Goal: Transaction & Acquisition: Purchase product/service

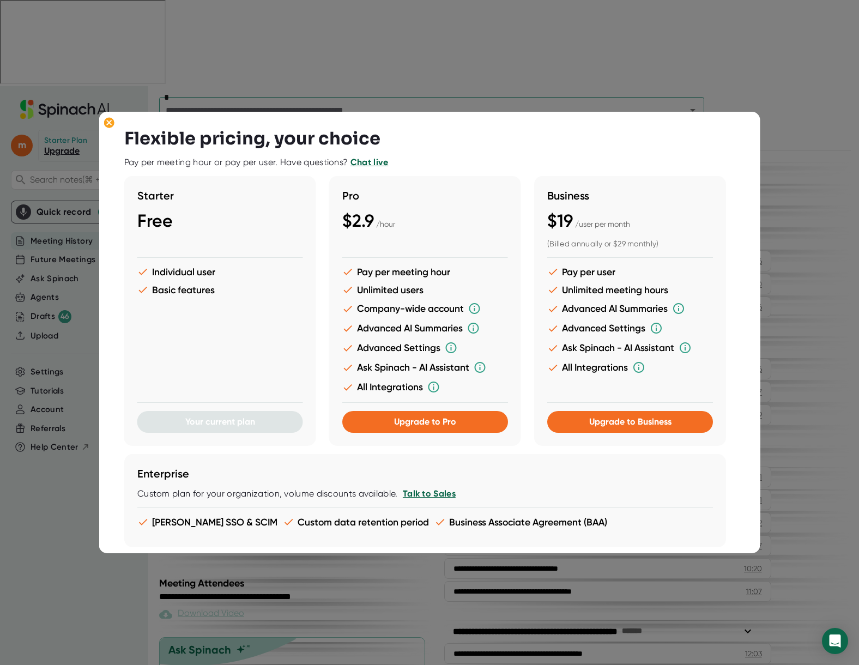
click at [663, 99] on div at bounding box center [429, 332] width 859 height 665
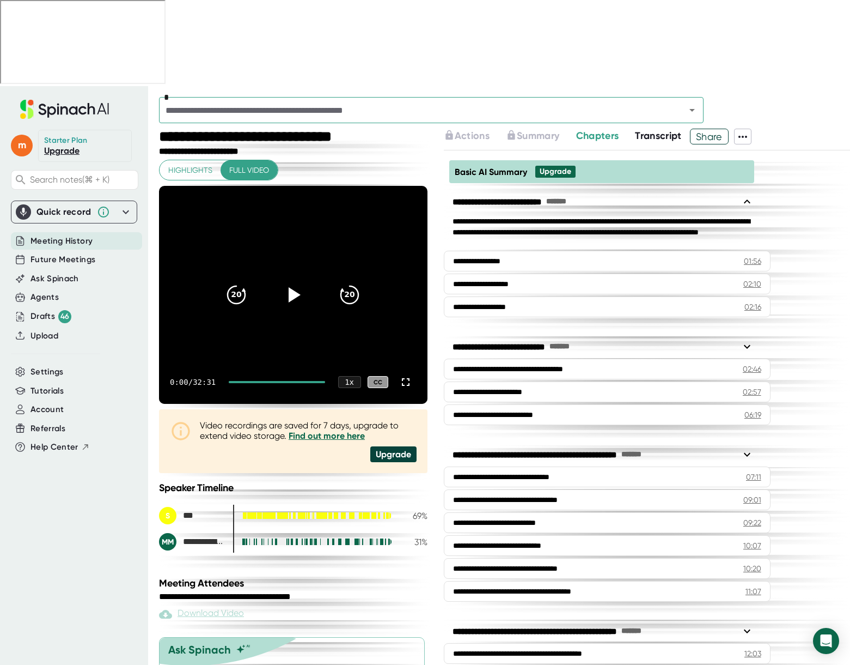
click at [749, 130] on icon at bounding box center [743, 136] width 13 height 13
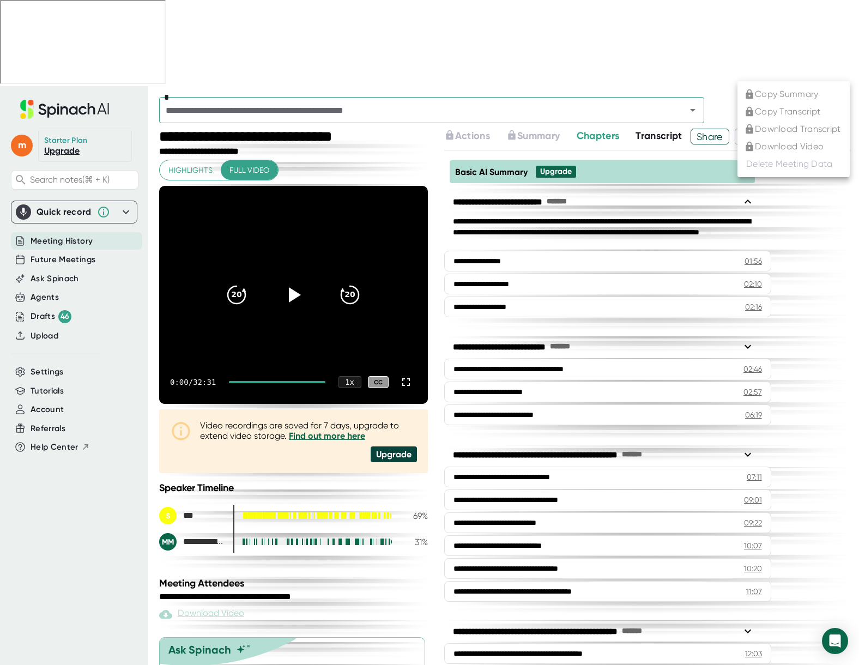
click at [774, 129] on ul "Copy Summary Copy Transcript Download Transcript Download Video Delete Meeting …" at bounding box center [793, 129] width 112 height 96
click at [389, 370] on div at bounding box center [429, 332] width 859 height 665
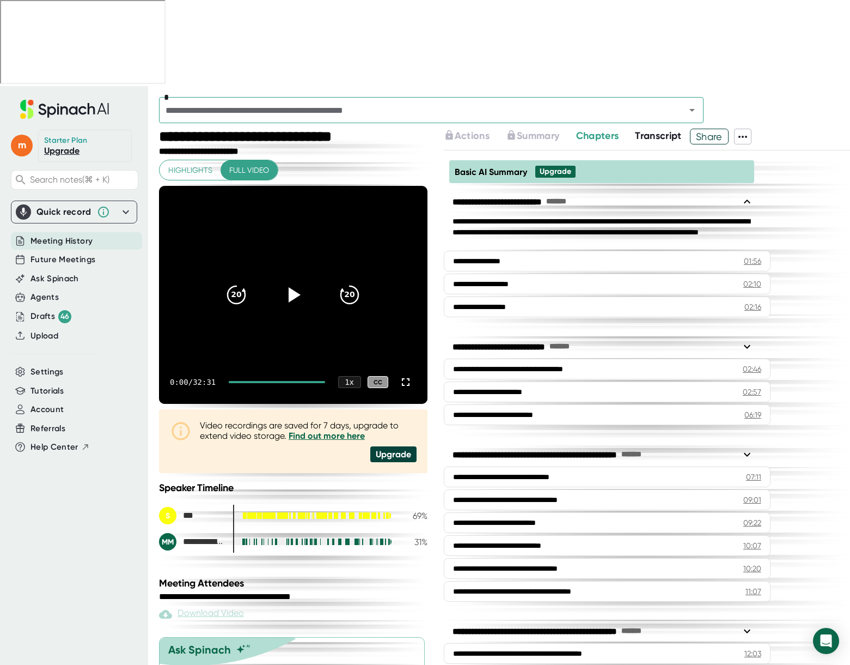
click at [397, 446] on div "Upgrade" at bounding box center [393, 454] width 46 height 16
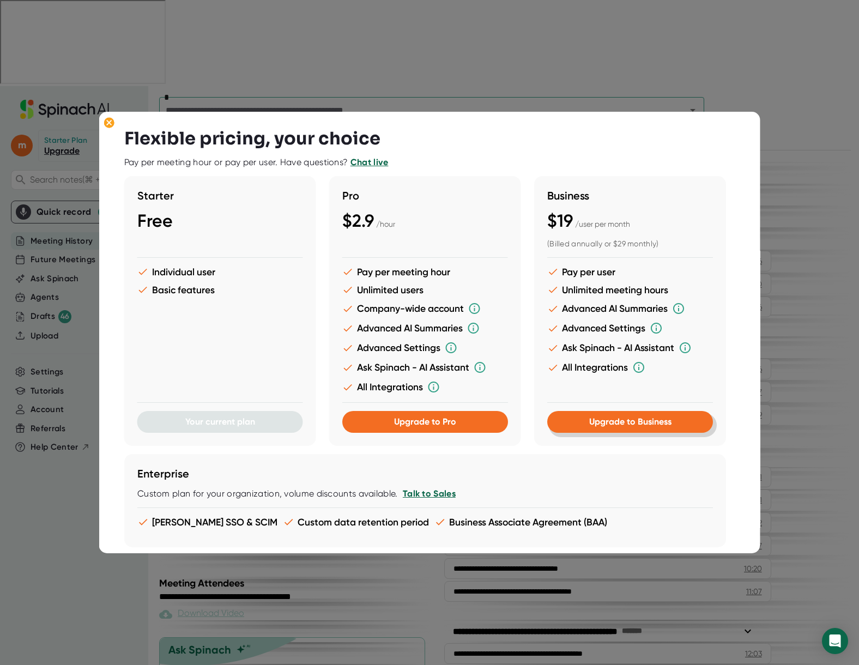
click at [641, 421] on span "Upgrade to Business" at bounding box center [629, 421] width 82 height 10
